Goal: Find specific page/section

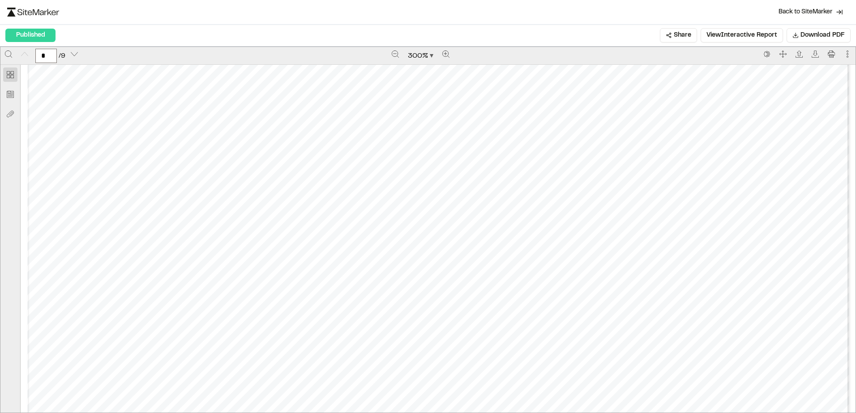
scroll to position [224, 0]
click at [396, 57] on button "Zoom out" at bounding box center [395, 54] width 14 height 14
click at [396, 57] on icon "Zoom out" at bounding box center [395, 54] width 7 height 7
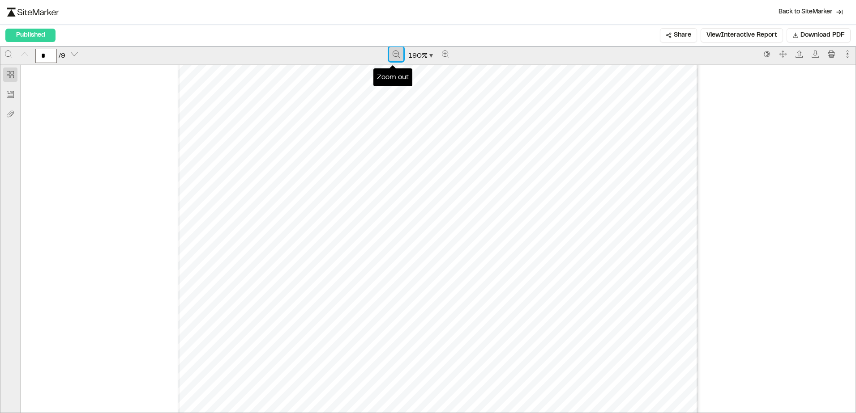
click at [396, 57] on icon "Zoom out" at bounding box center [395, 54] width 7 height 7
click at [396, 57] on icon "Zoom out" at bounding box center [396, 54] width 7 height 7
click at [396, 57] on icon "Zoom out" at bounding box center [395, 54] width 7 height 7
click at [396, 57] on icon "Zoom out" at bounding box center [396, 54] width 7 height 7
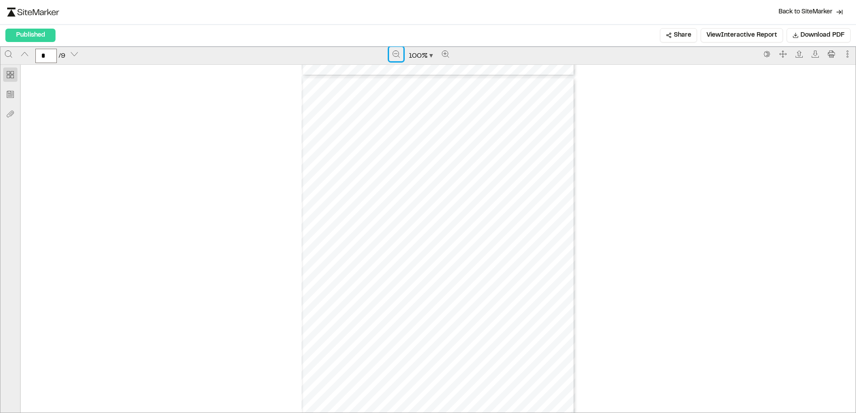
scroll to position [358, 0]
click at [438, 59] on button "Zoom in" at bounding box center [445, 54] width 14 height 14
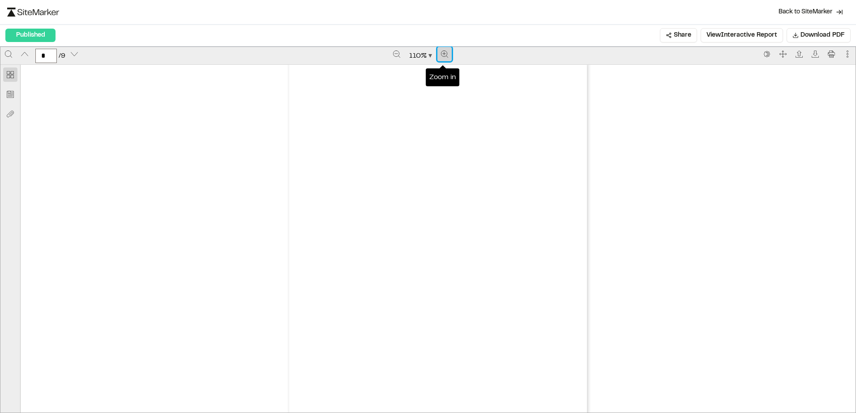
click at [437, 59] on button "Zoom in" at bounding box center [444, 54] width 14 height 14
click at [438, 59] on button "Zoom in" at bounding box center [445, 54] width 14 height 14
type input "*"
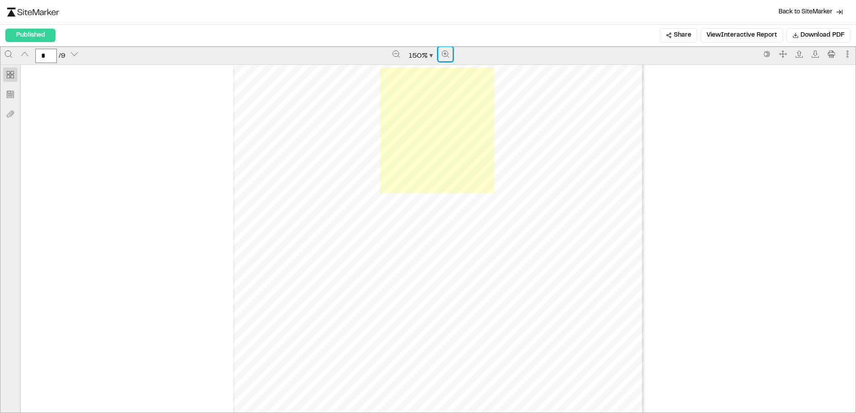
scroll to position [2602, 0]
